Goal: Information Seeking & Learning: Check status

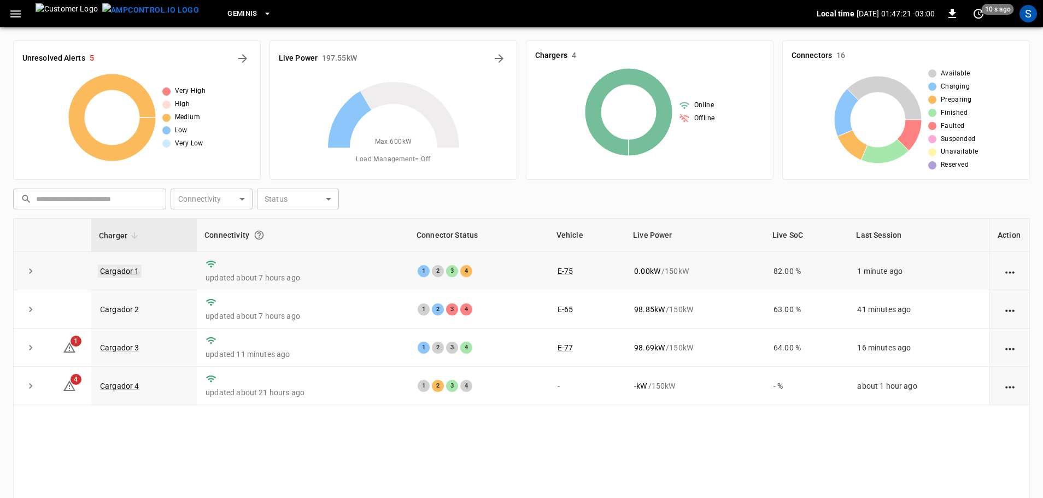
click at [125, 271] on link "Cargador 1" at bounding box center [120, 271] width 44 height 13
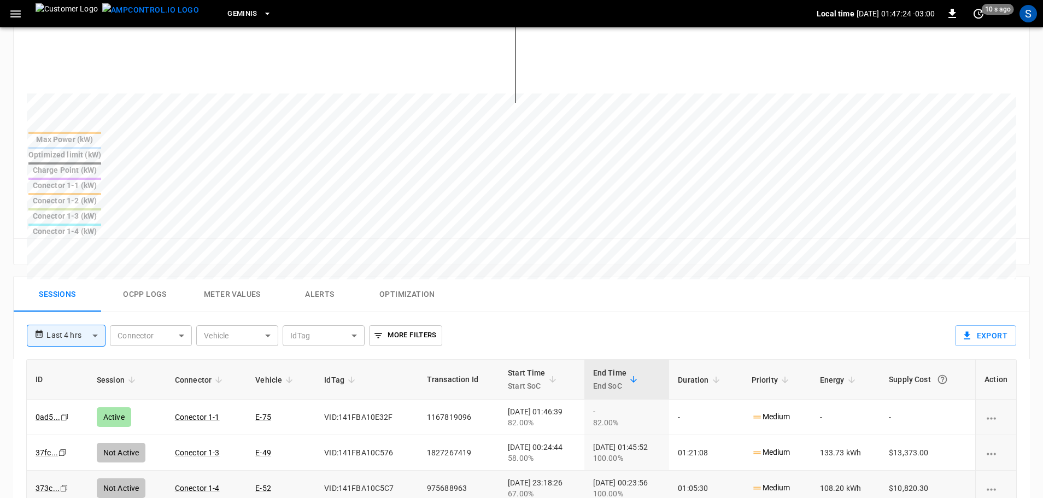
scroll to position [383, 0]
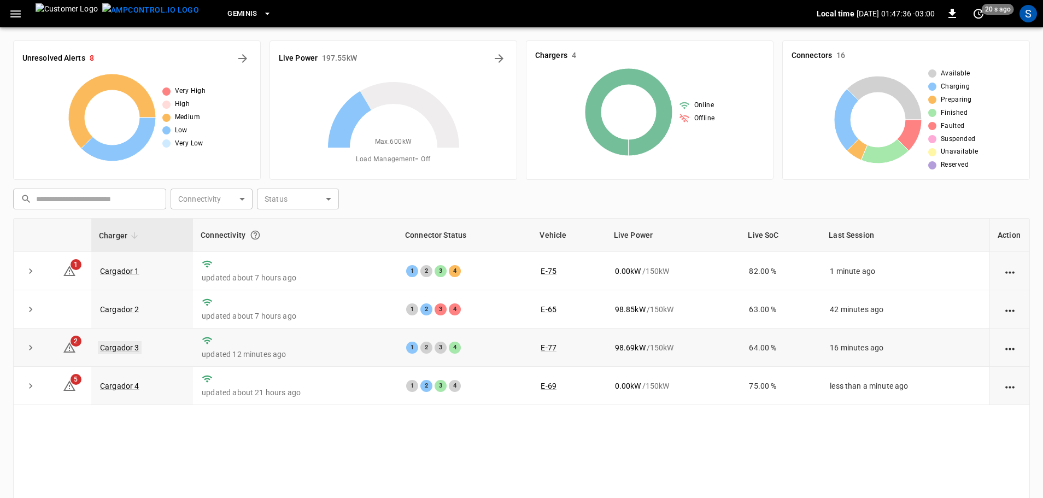
click at [115, 346] on link "Cargador 3" at bounding box center [120, 347] width 44 height 13
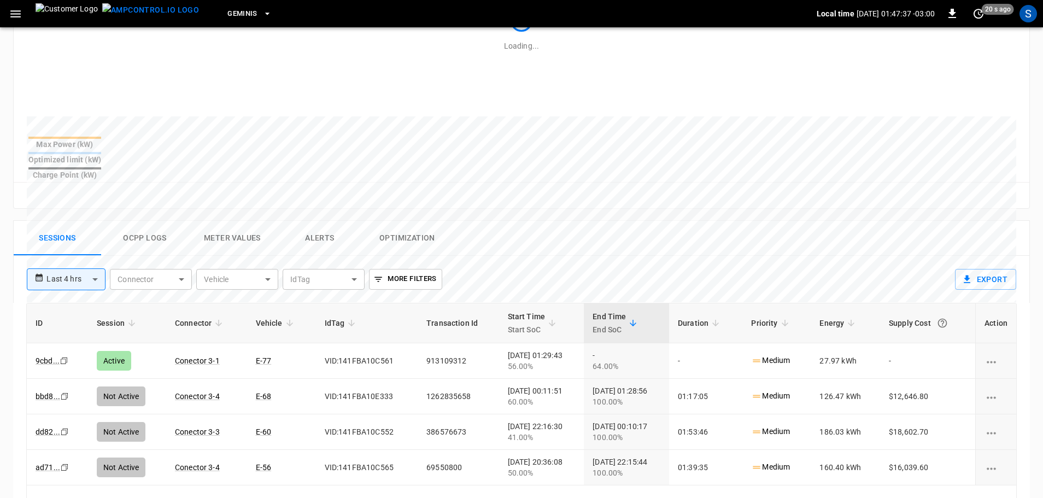
scroll to position [383, 0]
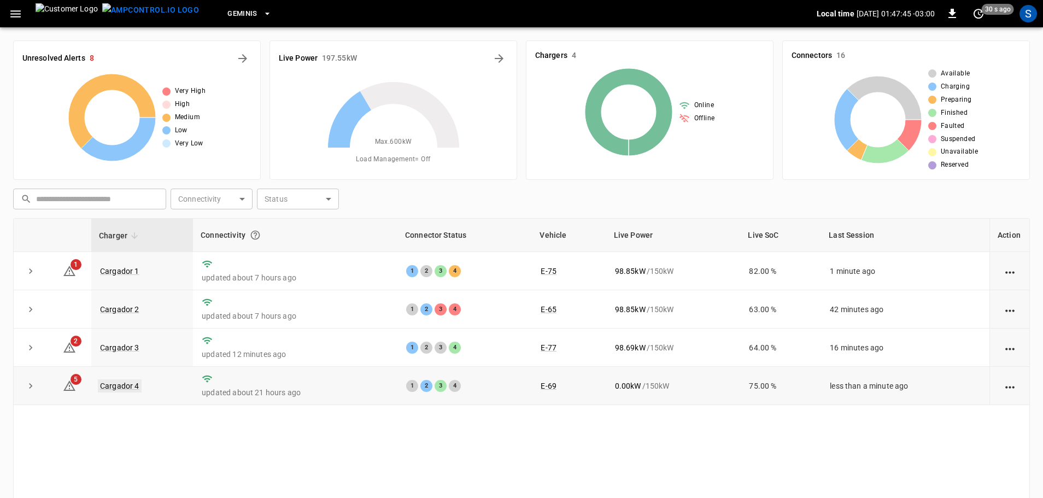
click at [114, 387] on link "Cargador 4" at bounding box center [120, 385] width 44 height 13
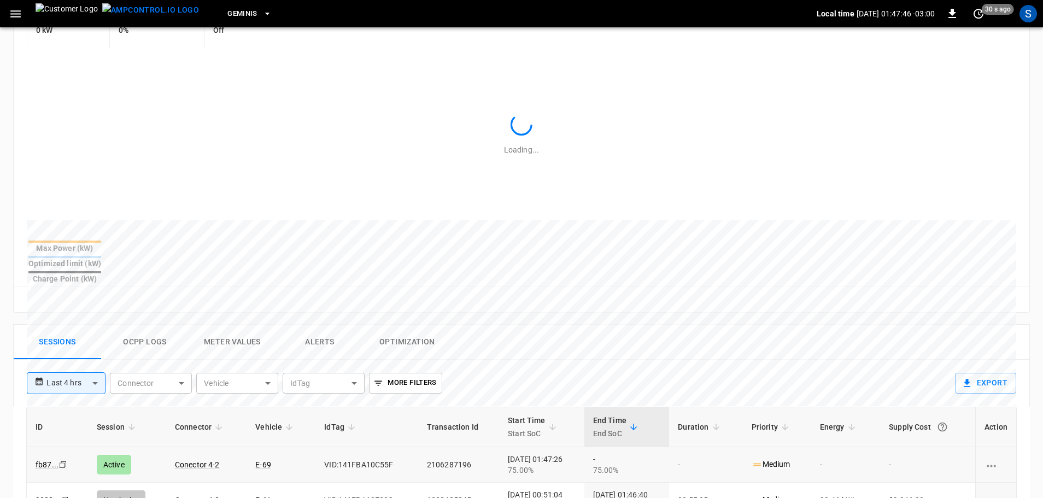
scroll to position [328, 0]
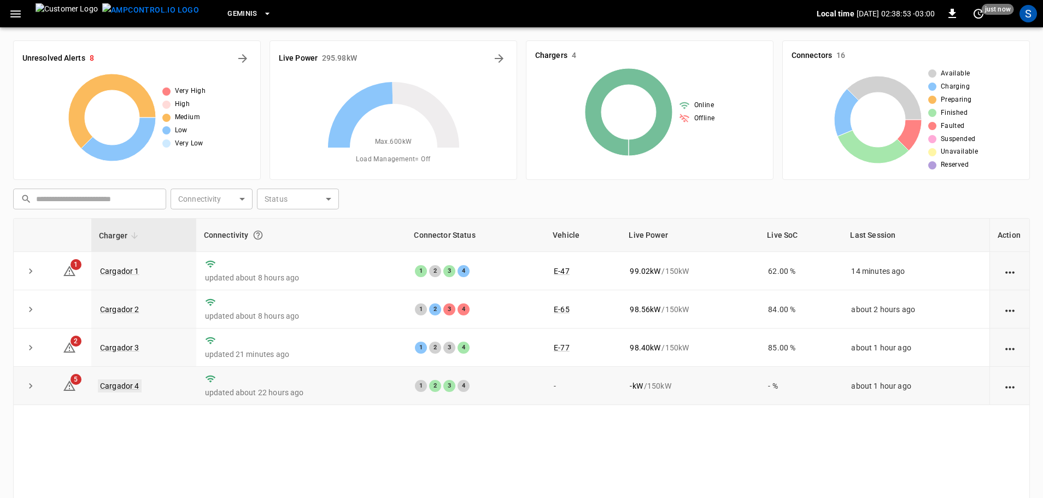
click at [115, 385] on link "Cargador 4" at bounding box center [120, 385] width 44 height 13
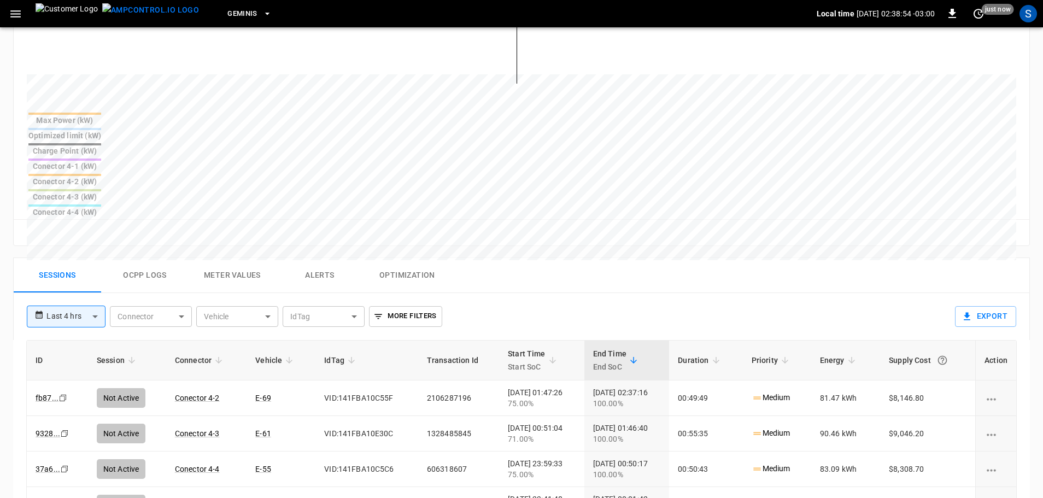
scroll to position [383, 0]
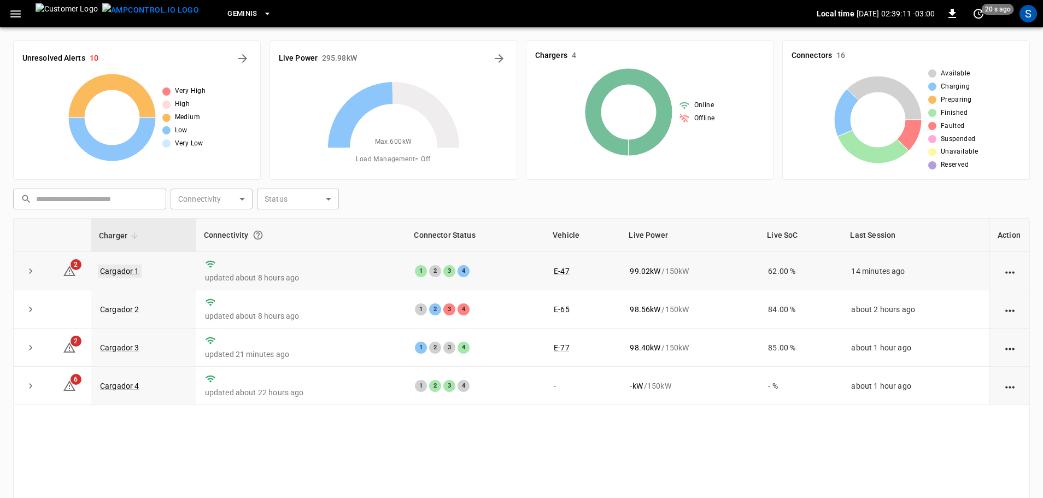
click at [128, 267] on link "Cargador 1" at bounding box center [120, 271] width 44 height 13
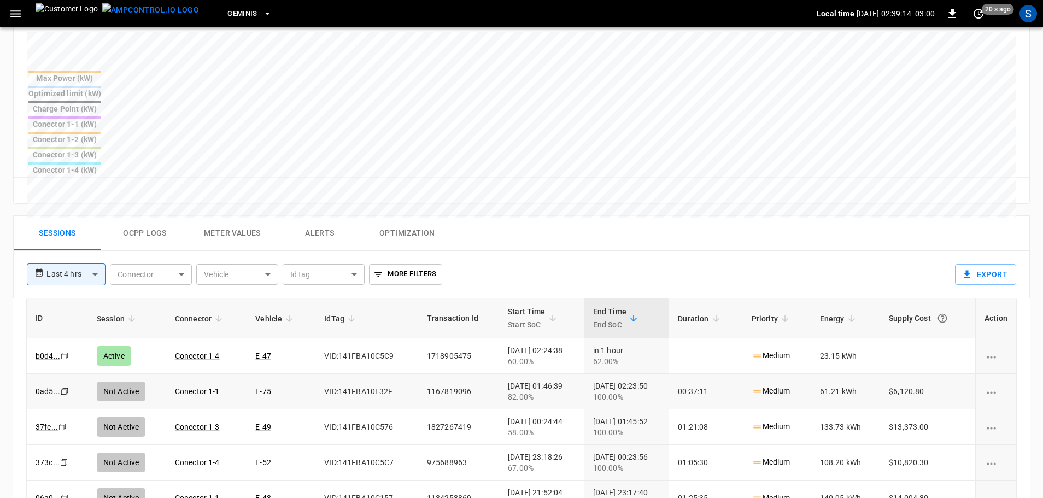
scroll to position [437, 0]
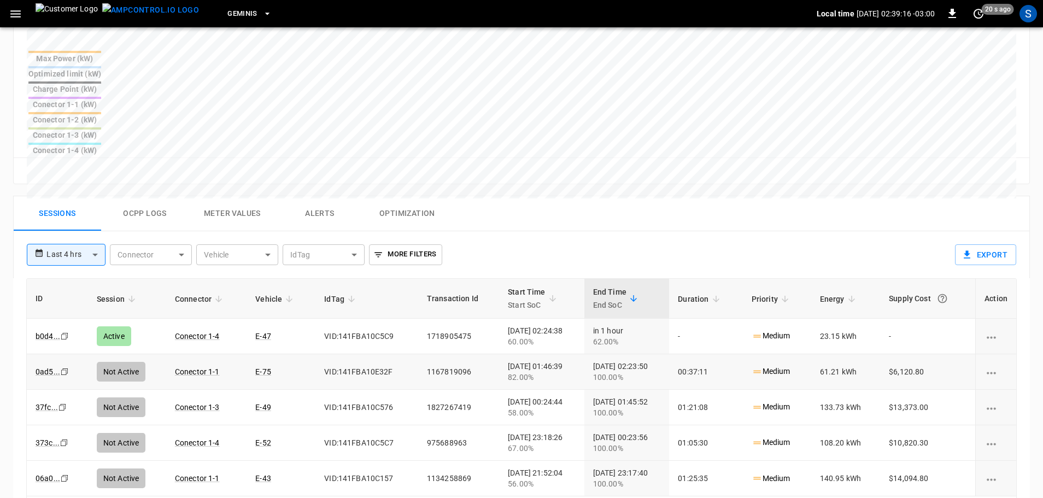
drag, startPoint x: 272, startPoint y: 295, endPoint x: 251, endPoint y: 295, distance: 21.3
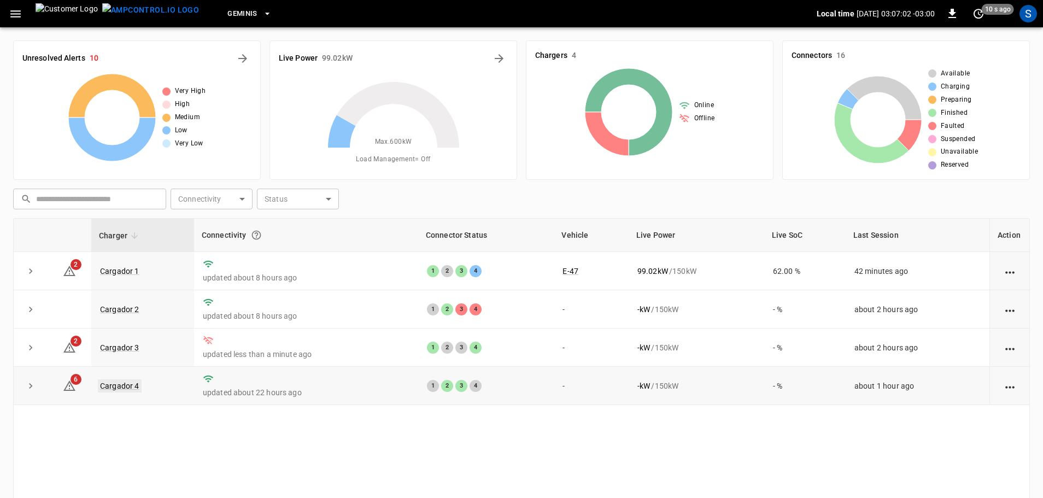
click at [125, 384] on link "Cargador 4" at bounding box center [120, 385] width 44 height 13
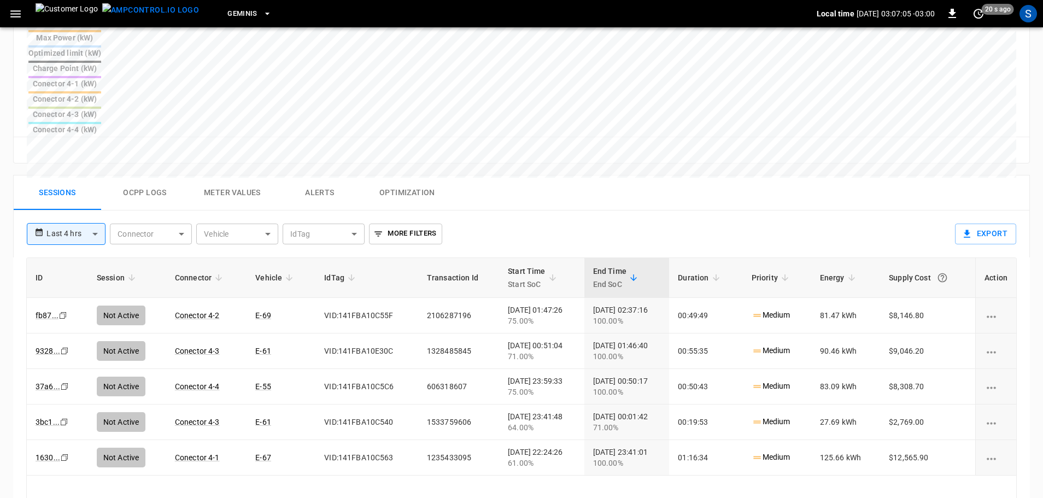
scroll to position [492, 0]
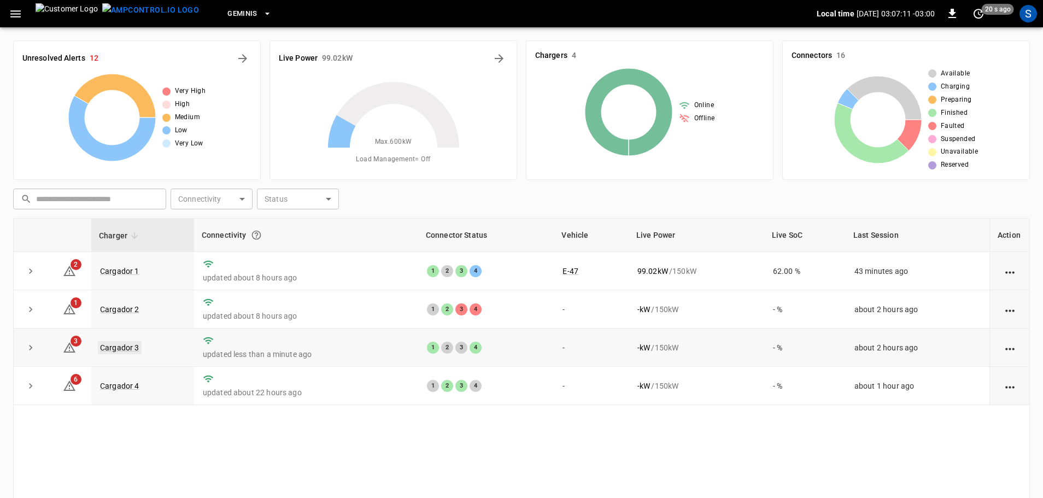
click at [116, 347] on link "Cargador 3" at bounding box center [120, 347] width 44 height 13
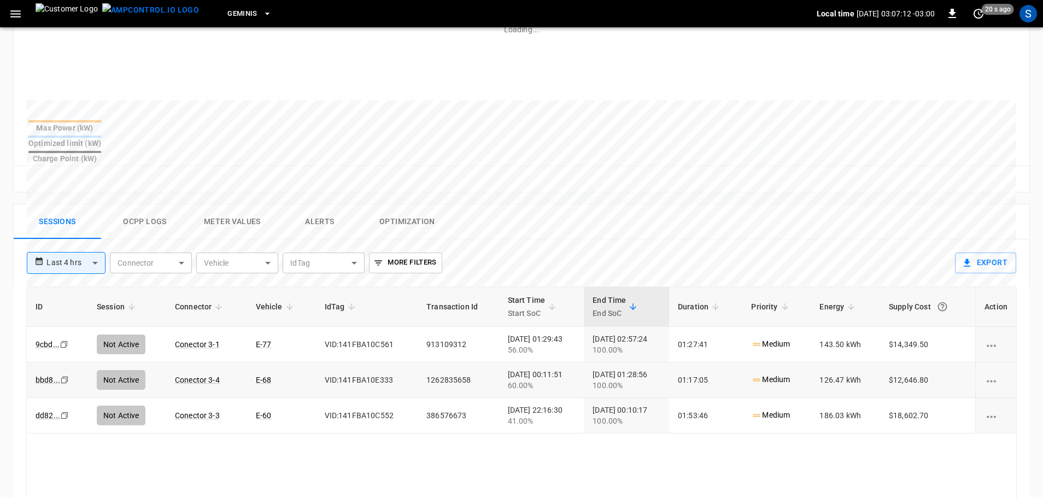
scroll to position [383, 0]
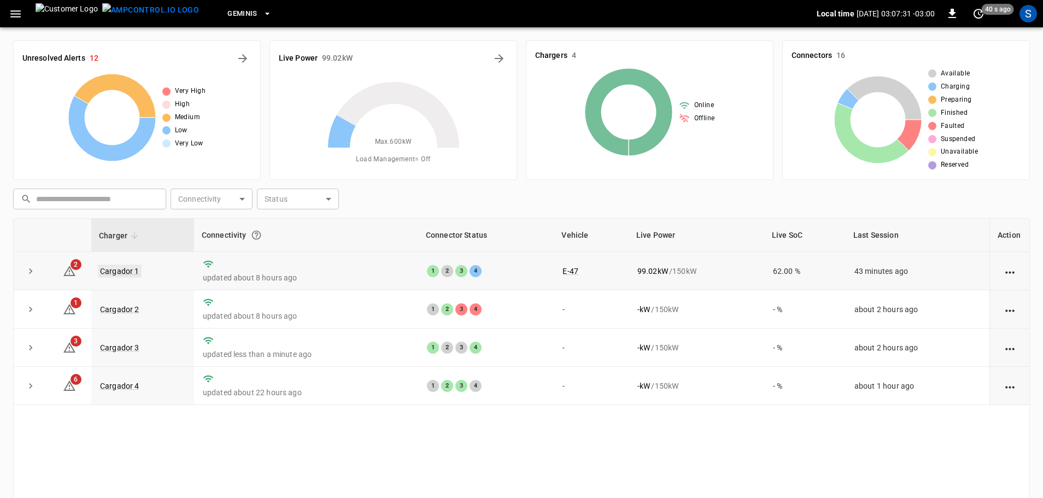
click at [122, 274] on link "Cargador 1" at bounding box center [120, 271] width 44 height 13
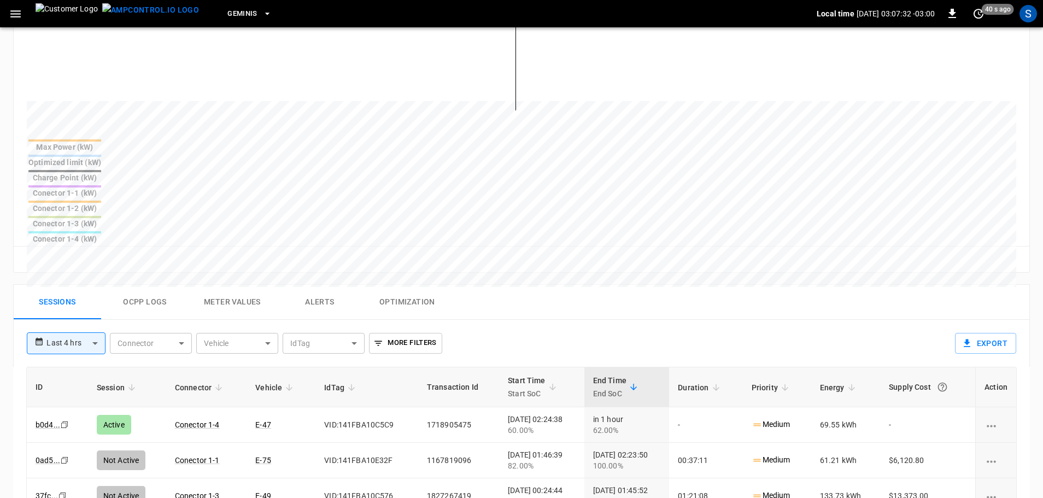
scroll to position [383, 0]
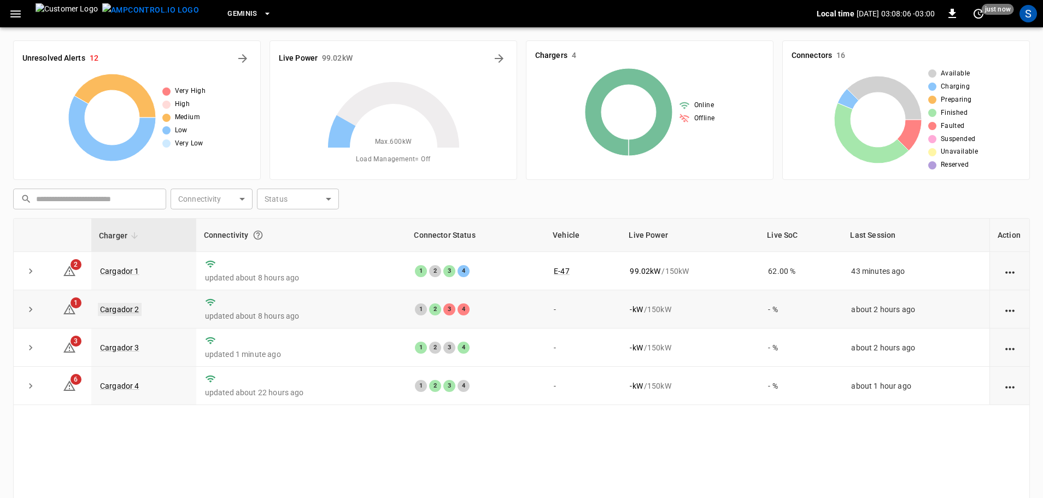
click at [118, 307] on link "Cargador 2" at bounding box center [120, 309] width 44 height 13
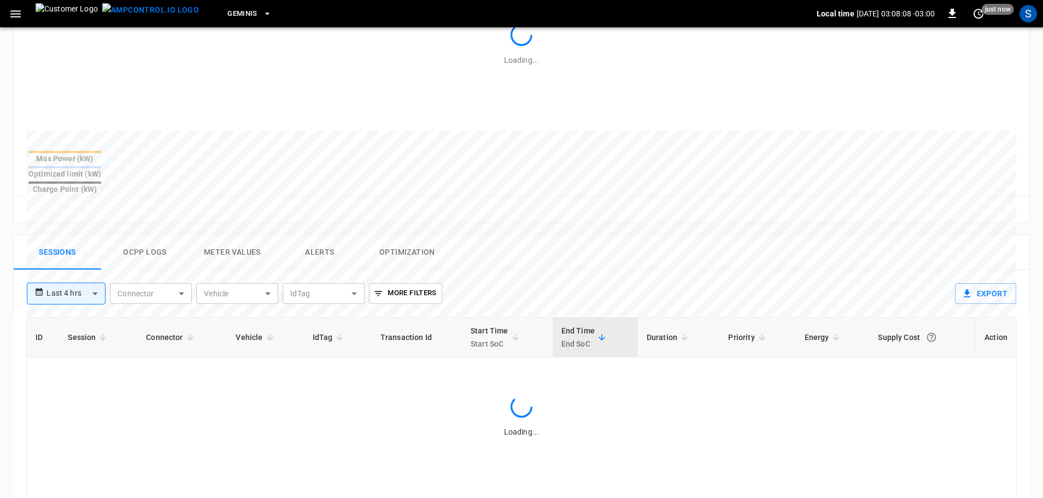
scroll to position [339, 0]
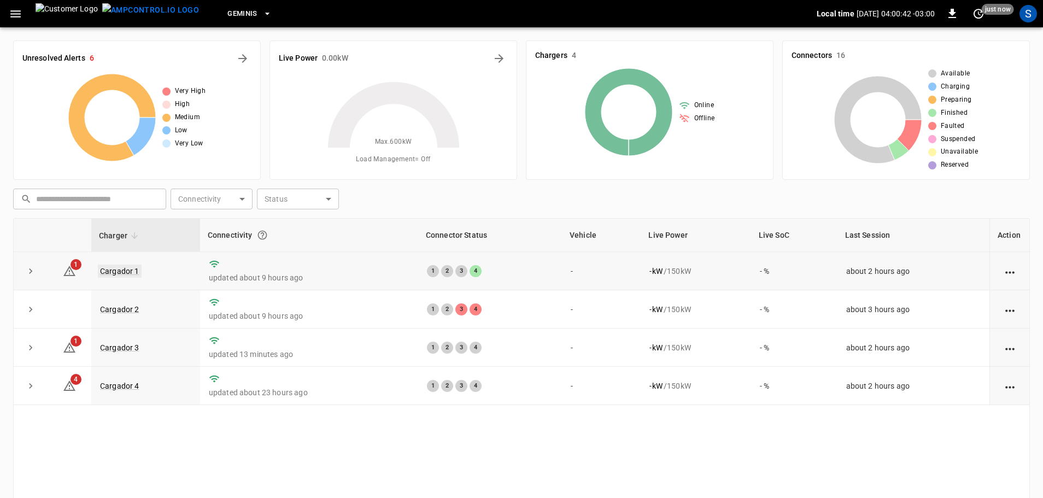
click at [126, 270] on link "Cargador 1" at bounding box center [120, 271] width 44 height 13
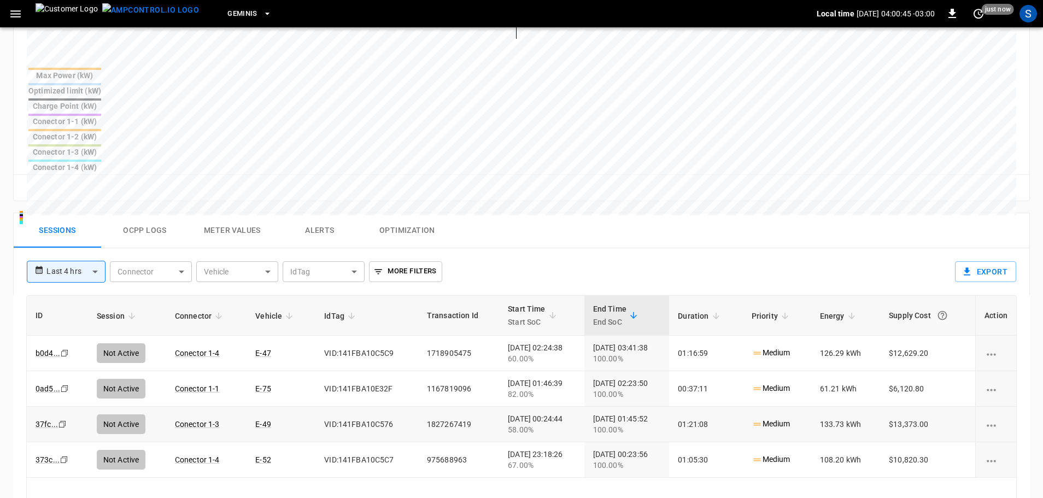
scroll to position [437, 0]
